Goal: Task Accomplishment & Management: Manage account settings

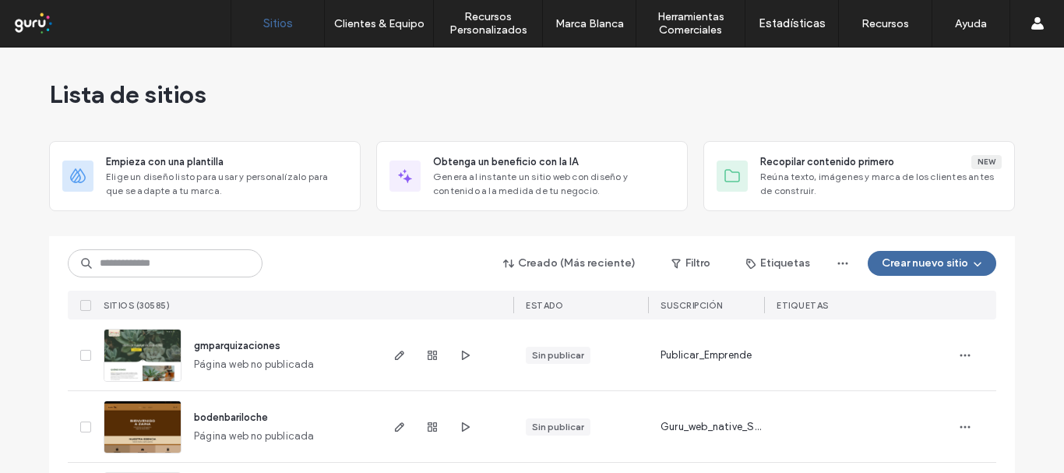
click at [977, 119] on div "Lista de sitios" at bounding box center [532, 94] width 966 height 93
click at [196, 270] on input at bounding box center [165, 263] width 195 height 28
paste input "**********"
type input "**********"
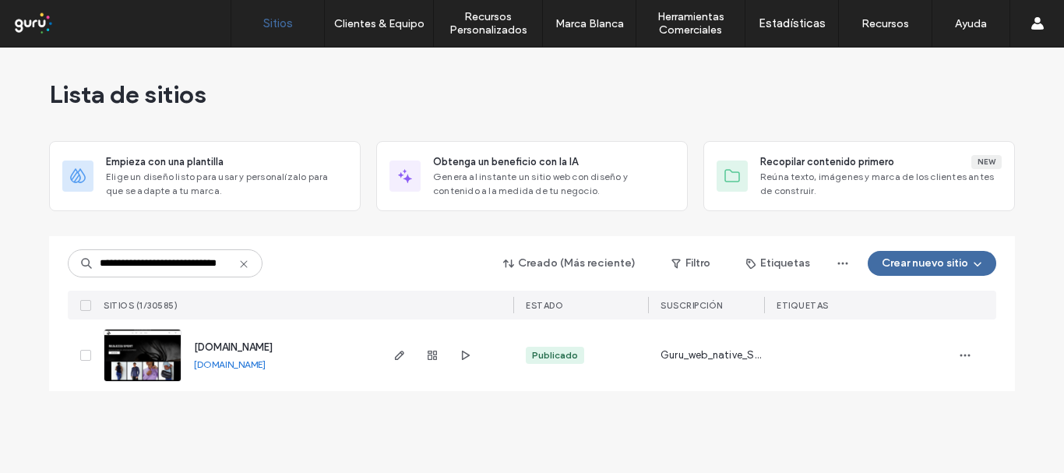
scroll to position [0, 0]
click at [267, 350] on span "[DOMAIN_NAME]" at bounding box center [233, 347] width 79 height 12
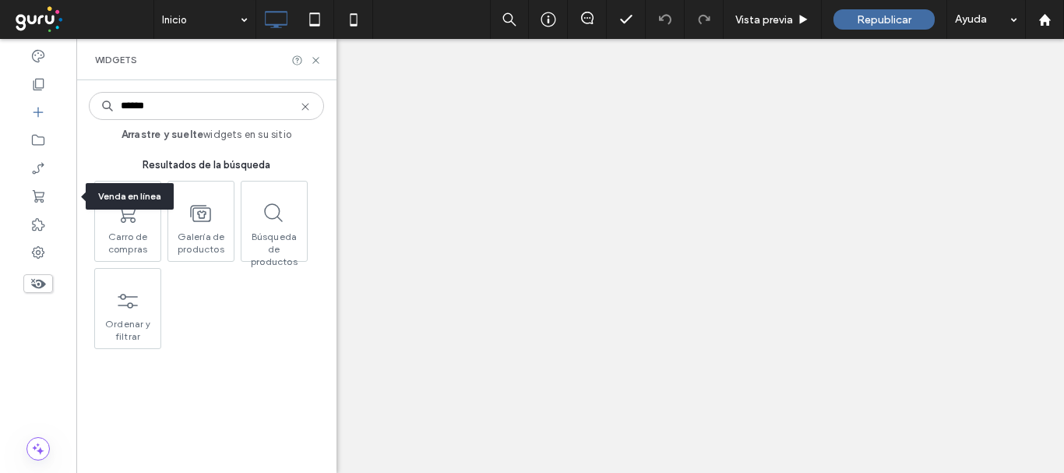
click at [42, 189] on icon at bounding box center [38, 197] width 16 height 16
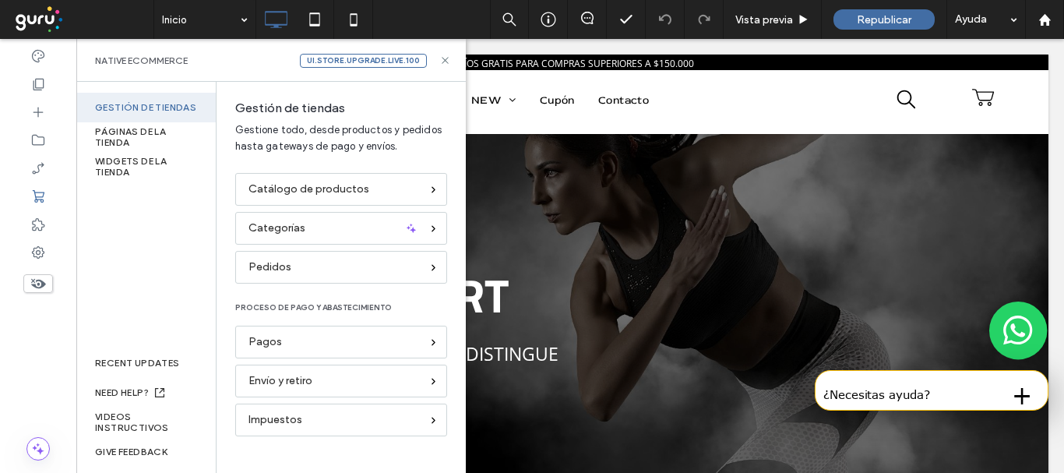
click at [459, 165] on div "Gestión de tiendas Gestione todo, desde productos y pedidos hasta gateways de p…" at bounding box center [341, 137] width 249 height 72
click at [459, 237] on div "Gestión de tiendas Gestione todo, desde productos y pedidos hasta gateways de p…" at bounding box center [341, 277] width 249 height 391
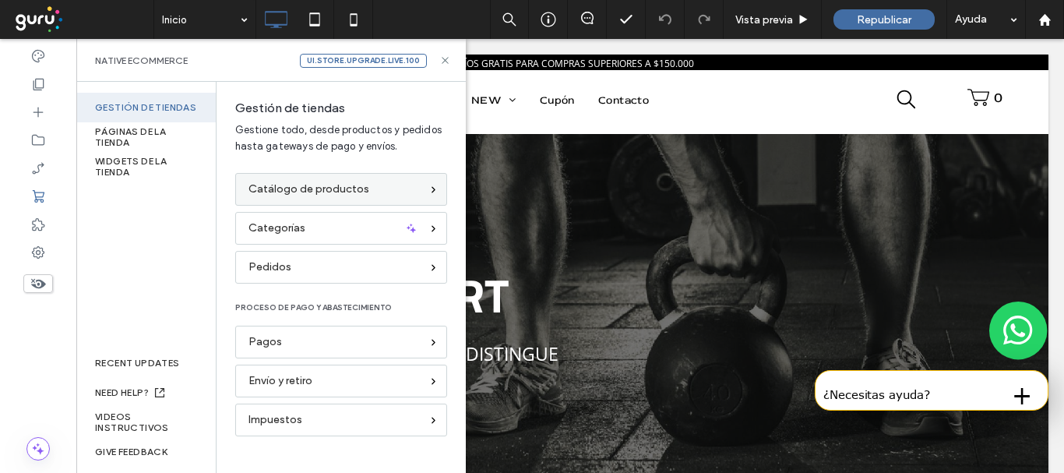
click at [344, 184] on span "Catálogo de productos" at bounding box center [309, 189] width 121 height 17
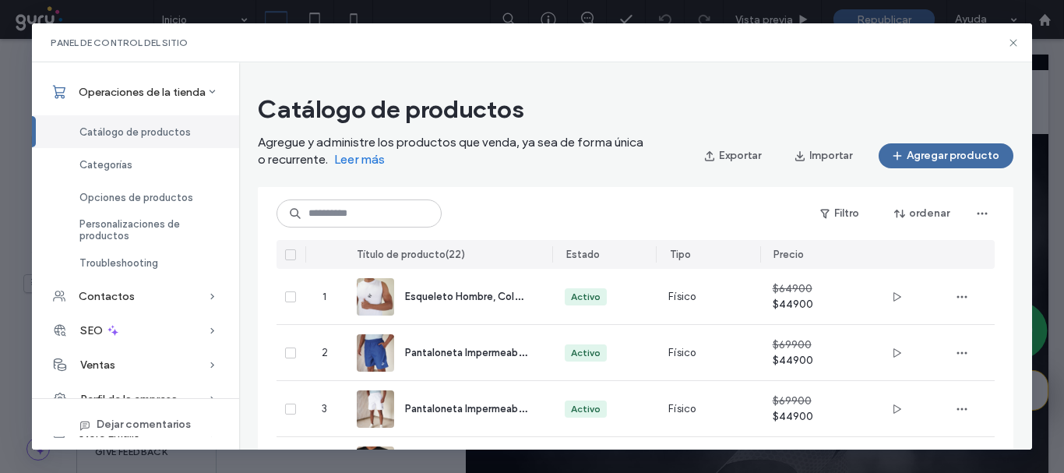
click at [145, 416] on div "store Emails" at bounding box center [135, 433] width 207 height 34
click at [191, 379] on div "Operaciones de la tienda Catálogo de productos Categorías Opciones de productos…" at bounding box center [135, 255] width 207 height 386
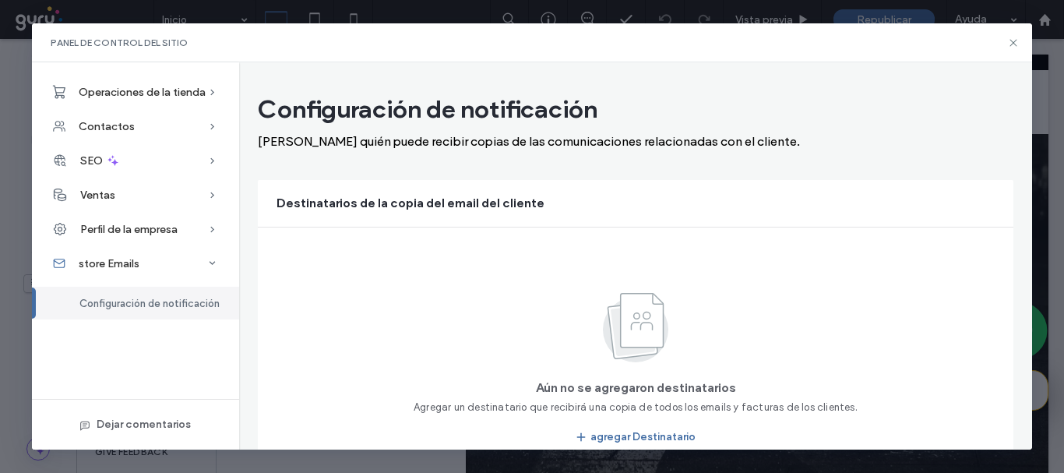
scroll to position [65, 0]
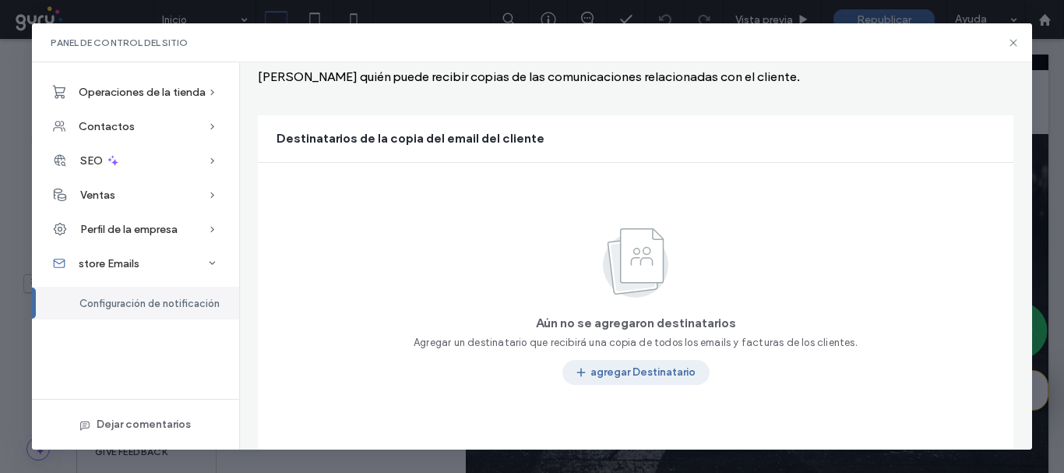
click at [647, 365] on button "agregar Destinatario" at bounding box center [635, 372] width 147 height 25
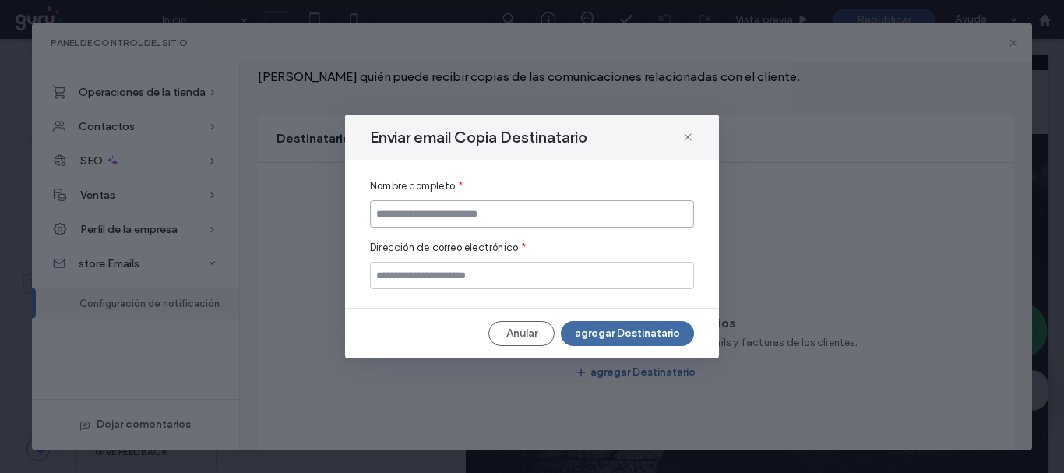
click at [489, 226] on input at bounding box center [532, 213] width 324 height 27
type input "******"
click at [480, 281] on input "email" at bounding box center [532, 275] width 324 height 27
paste input "**********"
click at [393, 278] on input "**********" at bounding box center [532, 275] width 324 height 27
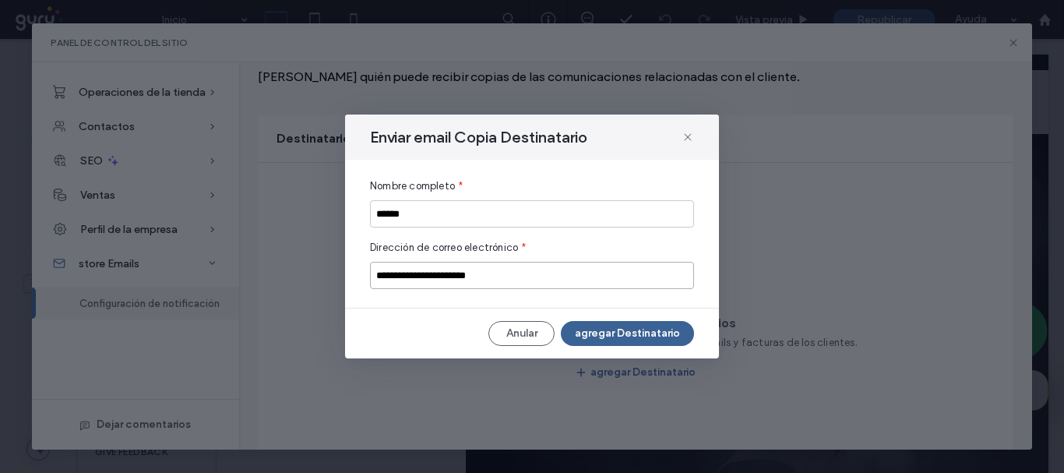
type input "**********"
click at [620, 333] on button "agregar Destinatario" at bounding box center [627, 333] width 133 height 25
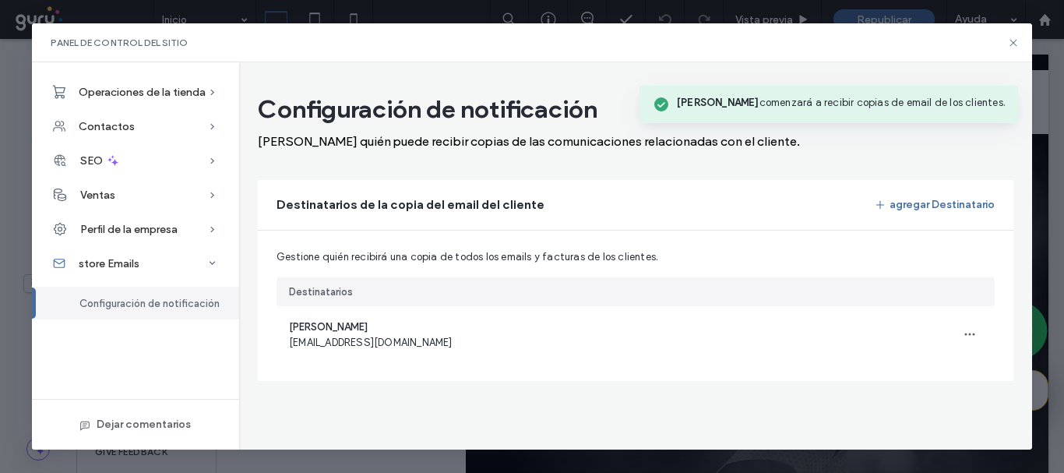
scroll to position [0, 0]
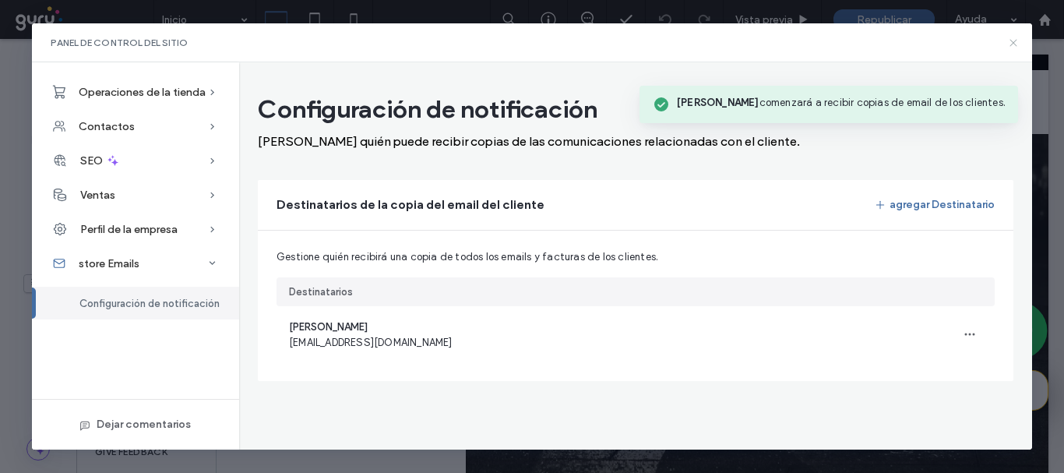
click at [1014, 44] on icon at bounding box center [1013, 43] width 12 height 12
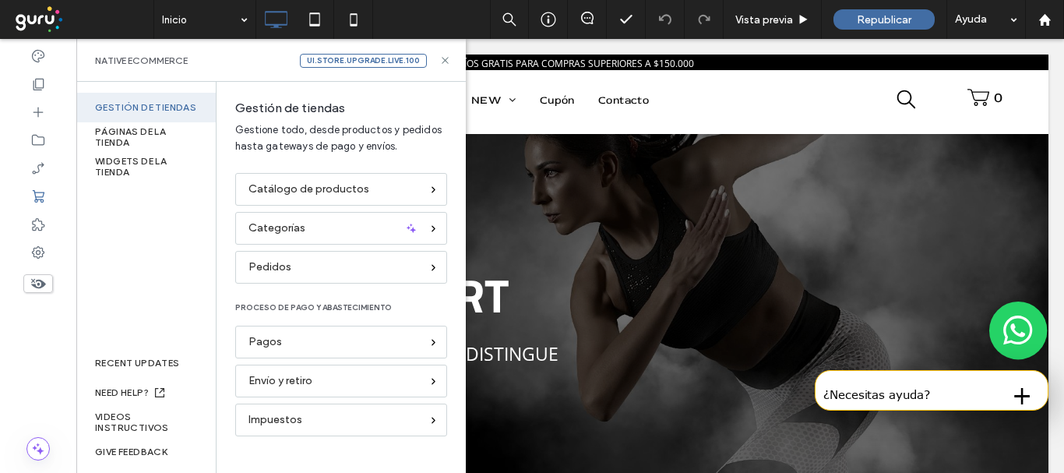
click at [891, 18] on span "Republicar" at bounding box center [884, 19] width 55 height 13
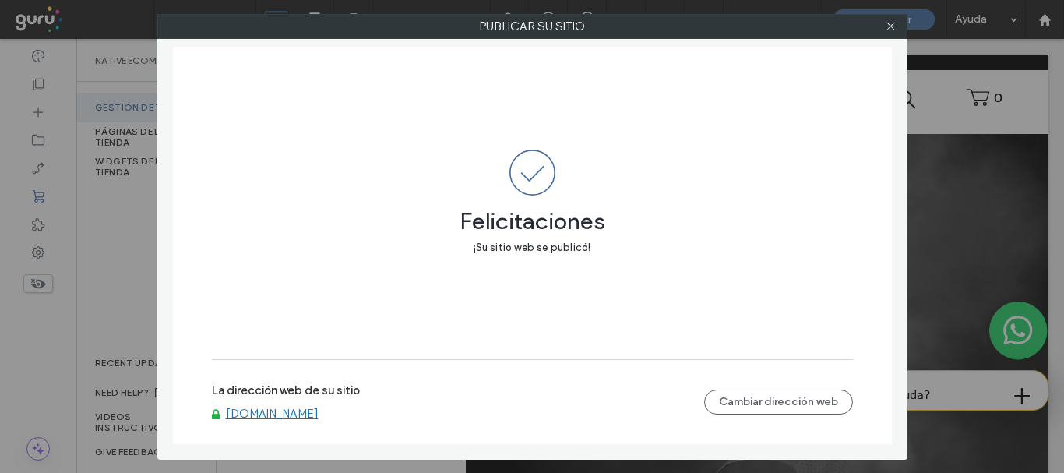
click at [890, 62] on div "Felicitaciones ¡Su sitio web se publicó! La dirección web de su sitio www.reale…" at bounding box center [532, 245] width 719 height 397
click at [887, 26] on icon at bounding box center [891, 26] width 12 height 12
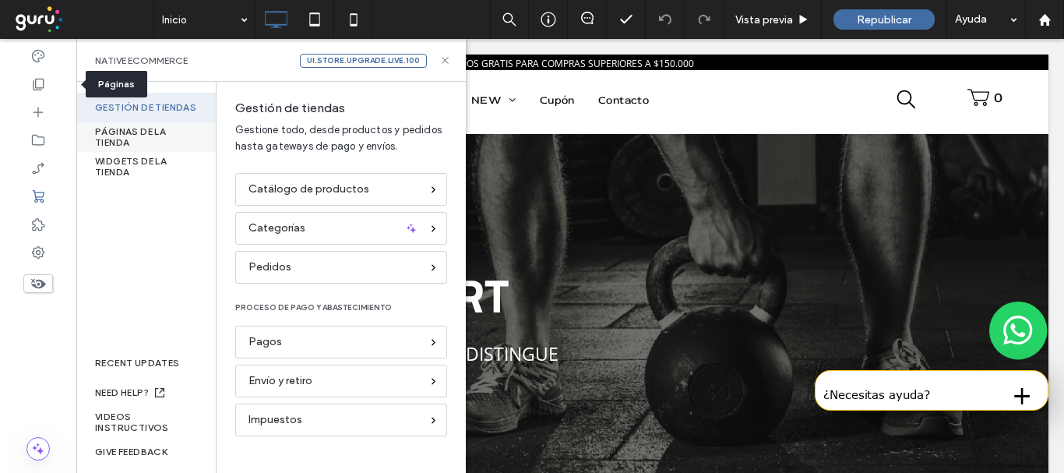
click at [46, 86] on div at bounding box center [38, 84] width 76 height 28
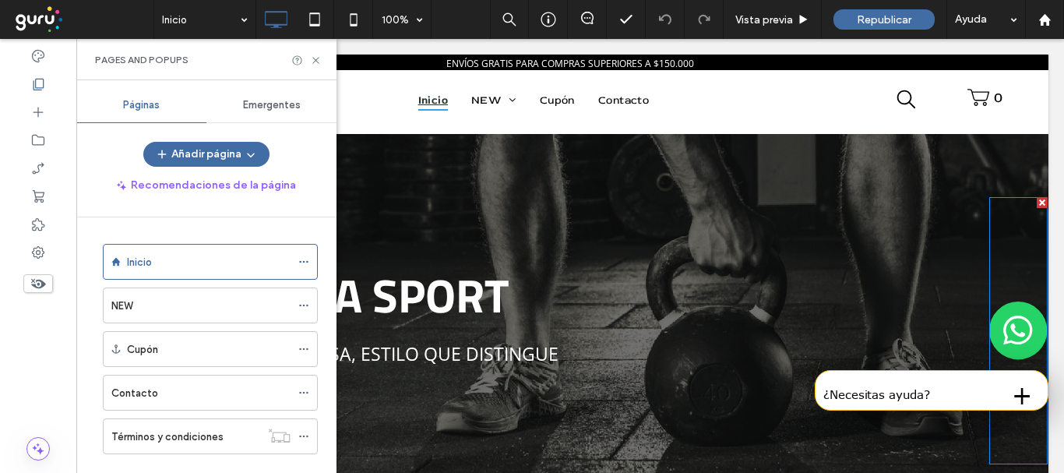
drag, startPoint x: 986, startPoint y: 467, endPoint x: 910, endPoint y: 347, distance: 142.5
click at [986, 467] on div at bounding box center [570, 326] width 957 height 385
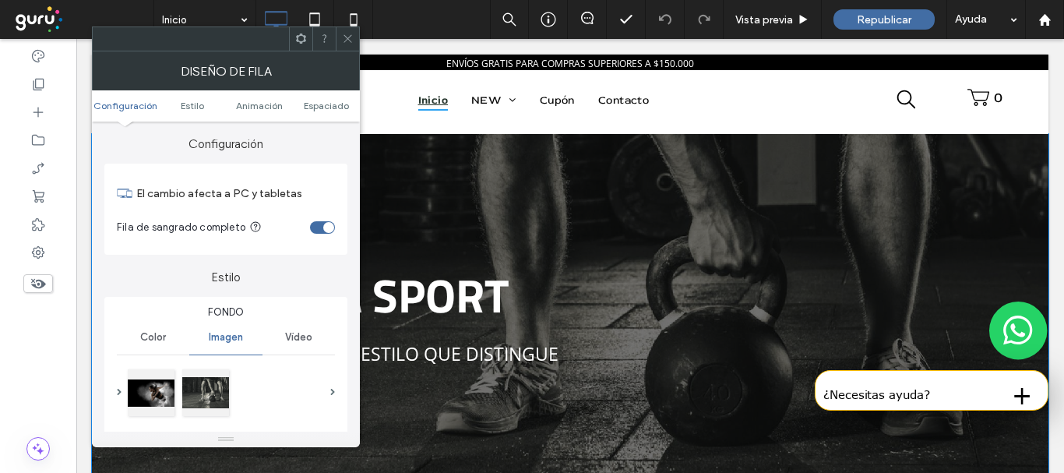
click at [565, 224] on div at bounding box center [570, 326] width 957 height 385
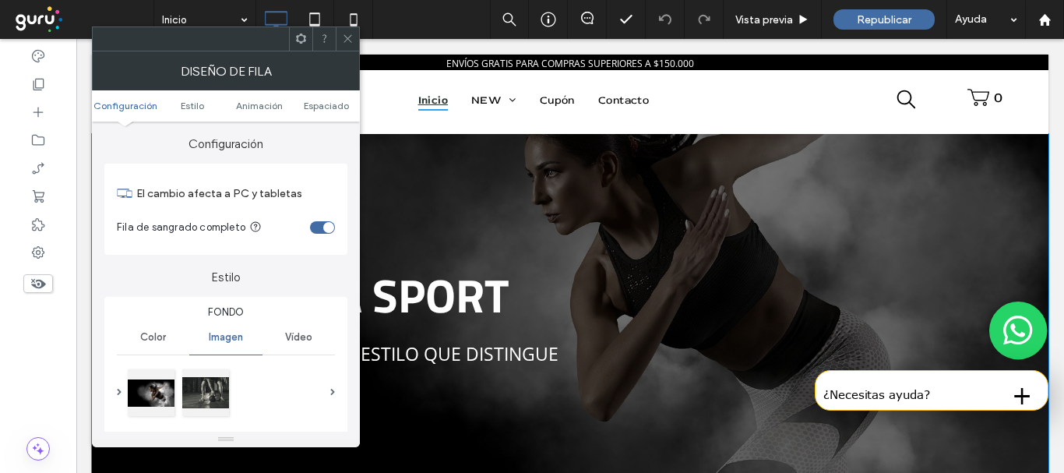
click at [889, 207] on div at bounding box center [570, 326] width 957 height 385
